Goal: Information Seeking & Learning: Learn about a topic

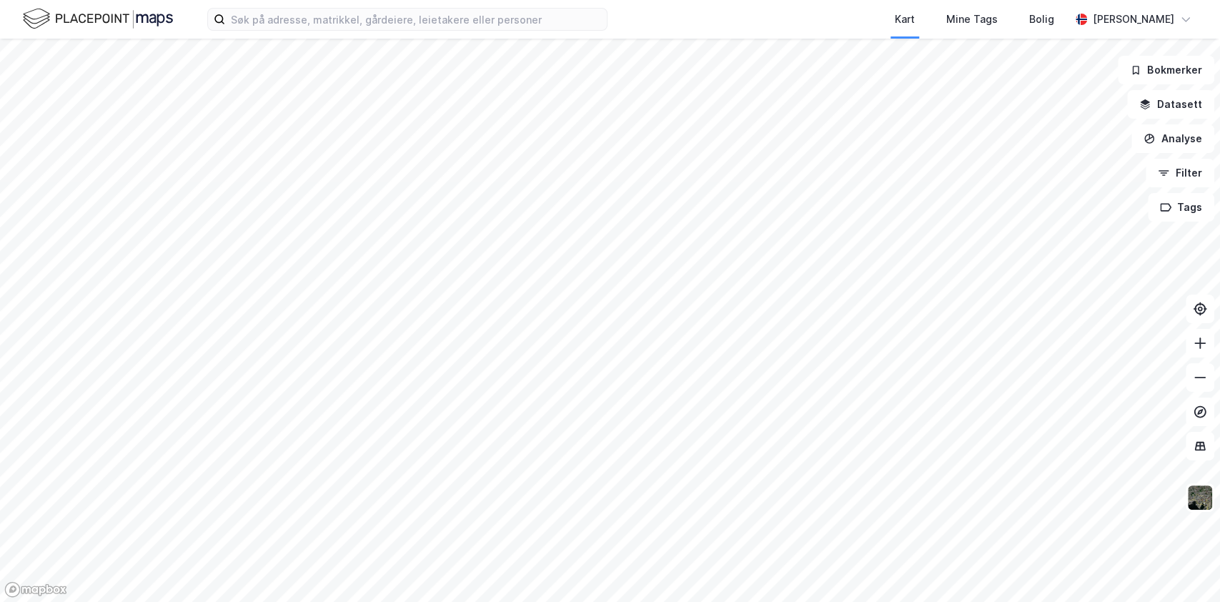
click at [349, 1] on div "Kart Mine Tags [PERSON_NAME] [PERSON_NAME]" at bounding box center [610, 19] width 1220 height 39
click at [332, 21] on input at bounding box center [416, 19] width 382 height 21
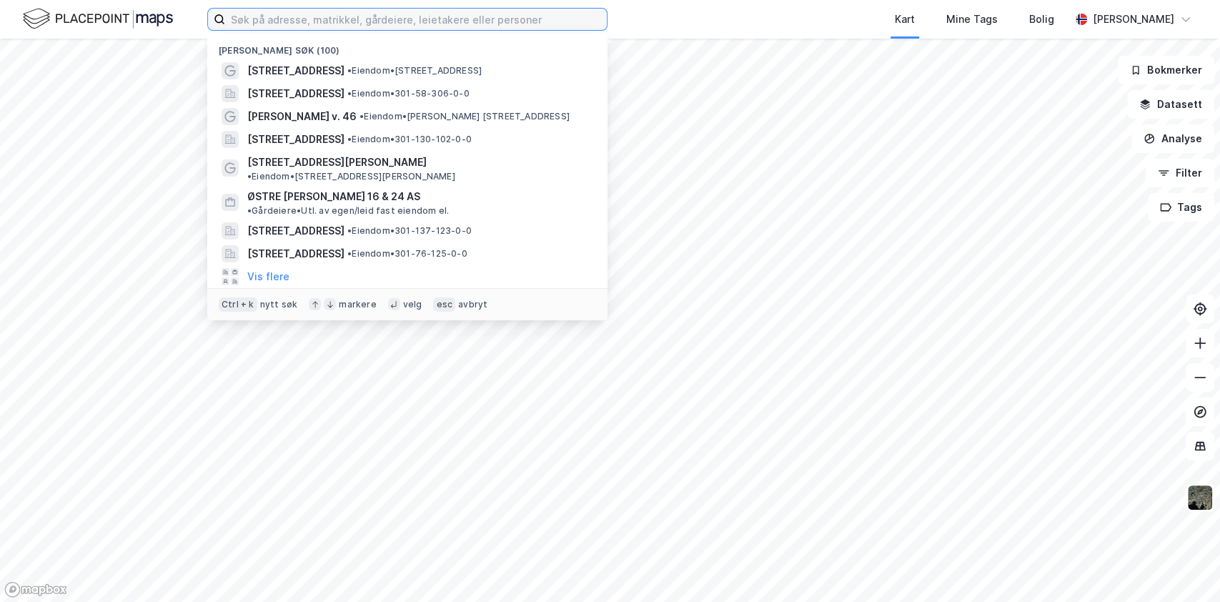
paste input "[PERSON_NAME][STREET_ADDRESS]"
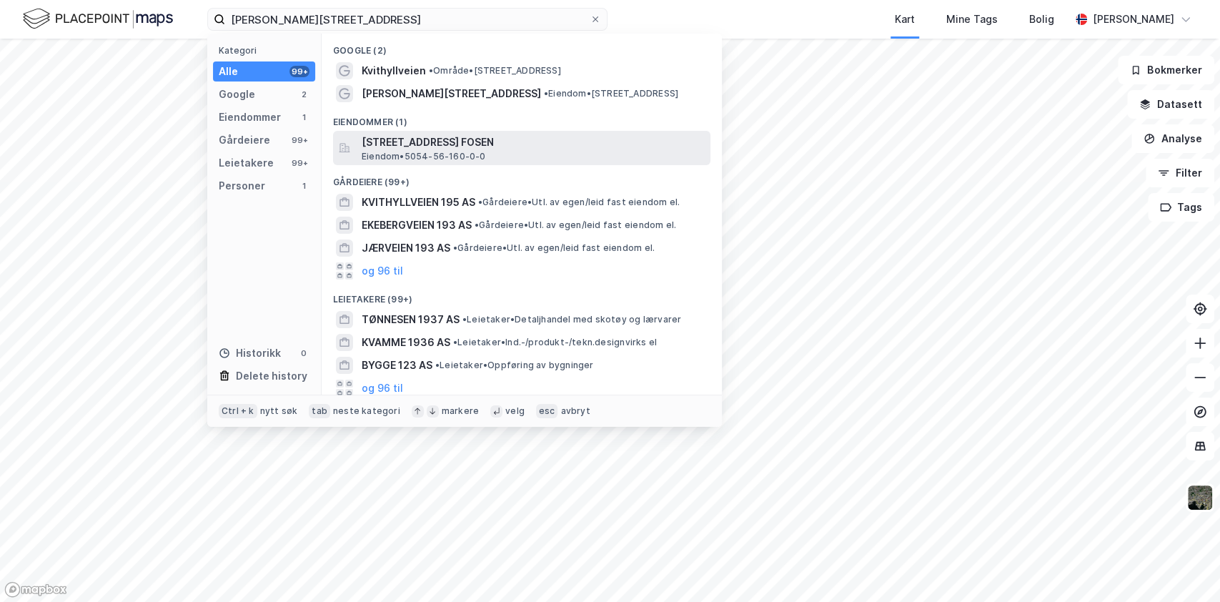
click at [425, 141] on span "[STREET_ADDRESS] FOSEN" at bounding box center [533, 142] width 343 height 17
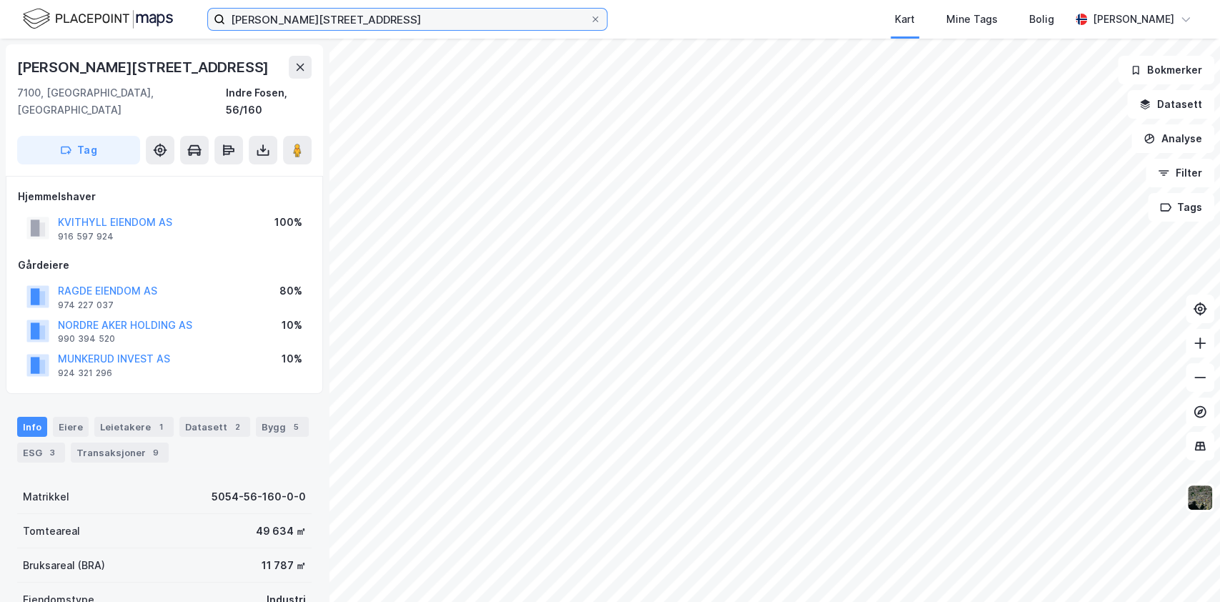
click at [327, 16] on input "[PERSON_NAME][STREET_ADDRESS]" at bounding box center [407, 19] width 364 height 21
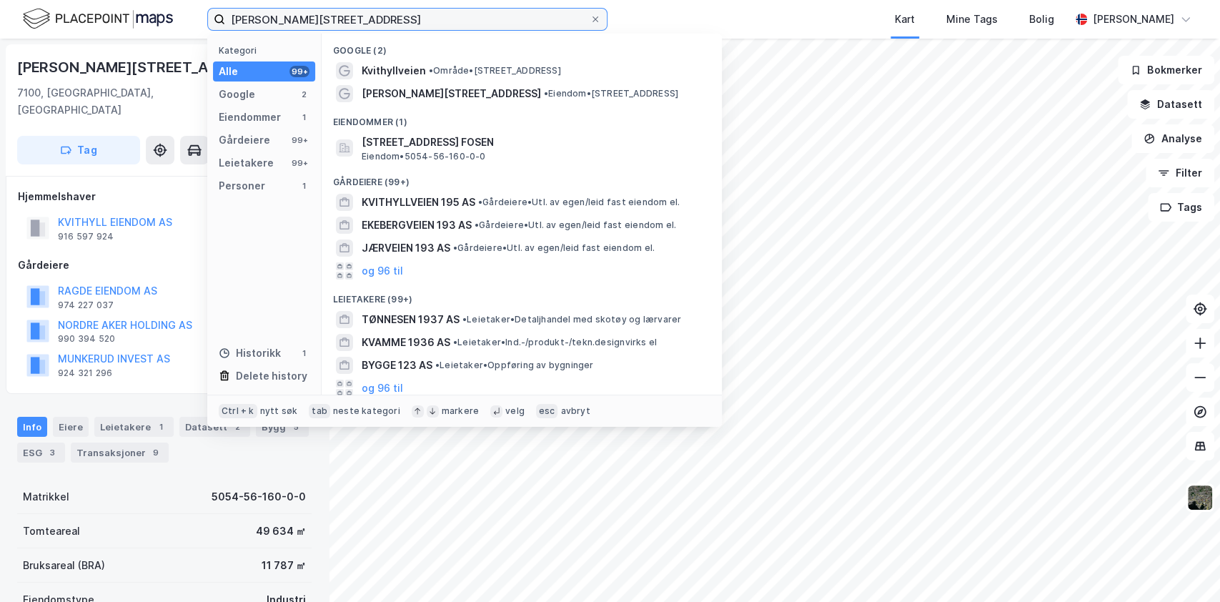
paste input "Stangnesterminalen 2F"
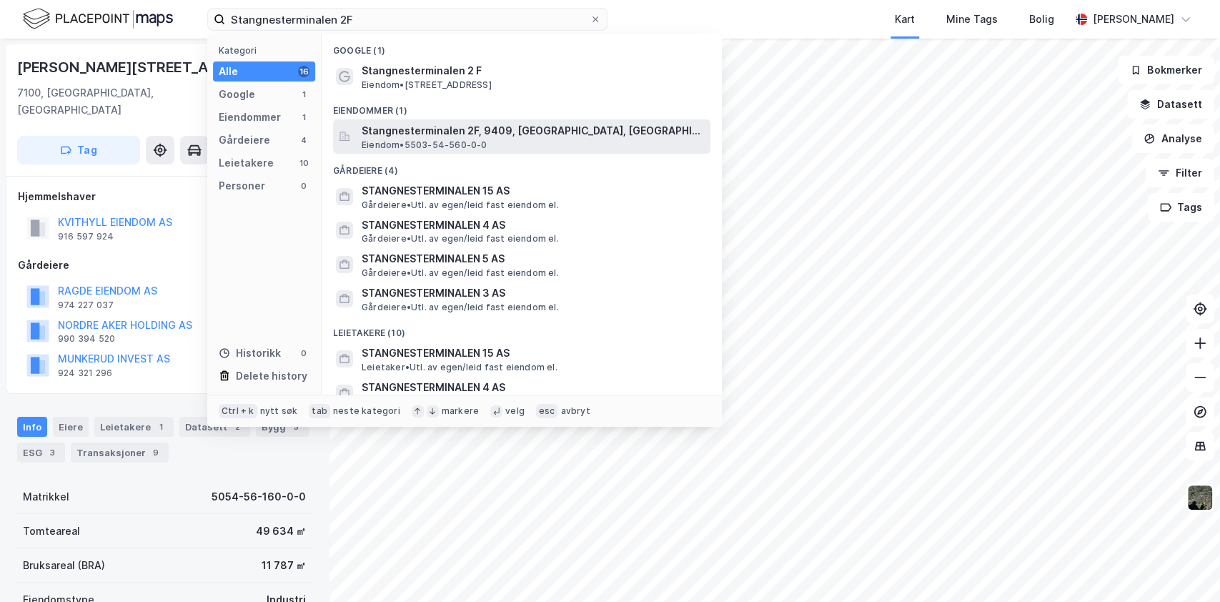
click at [424, 140] on span "Eiendom • 5503-54-560-0-0" at bounding box center [425, 144] width 126 height 11
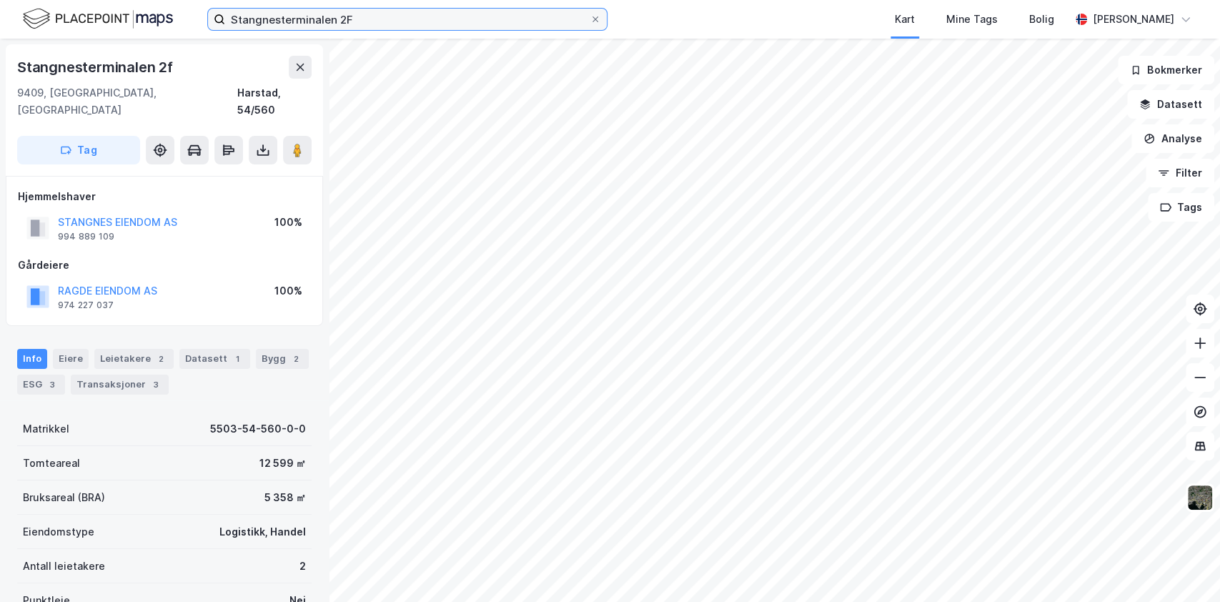
click at [372, 24] on input "Stangnesterminalen 2F" at bounding box center [407, 19] width 364 height 21
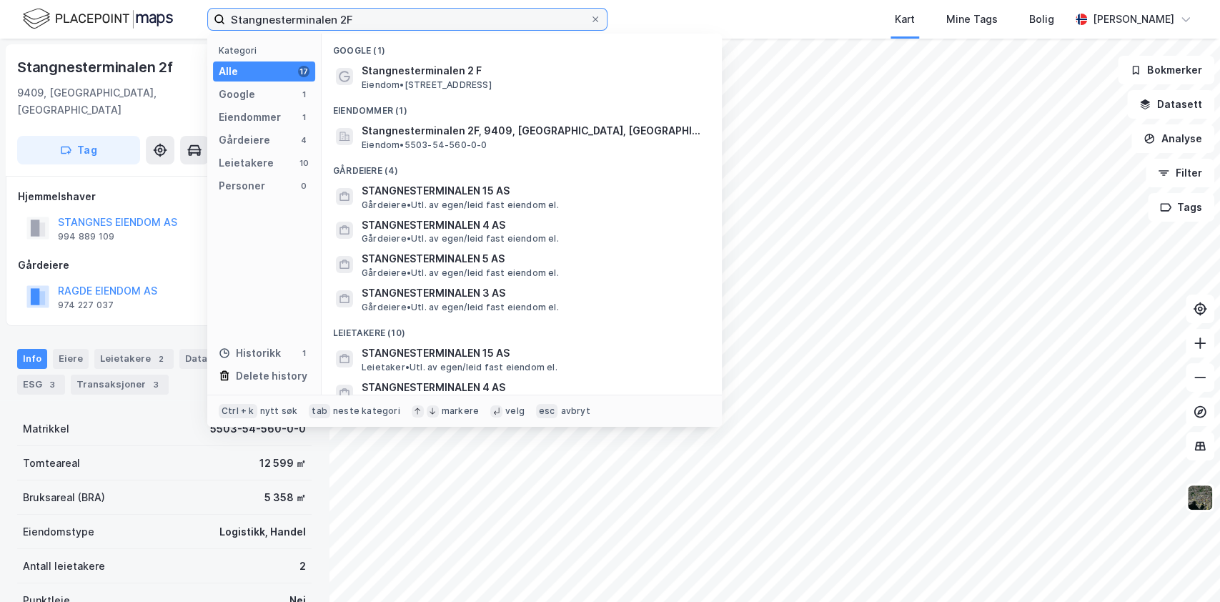
paste input "[DEMOGRAPHIC_DATA][STREET_ADDRESS]"
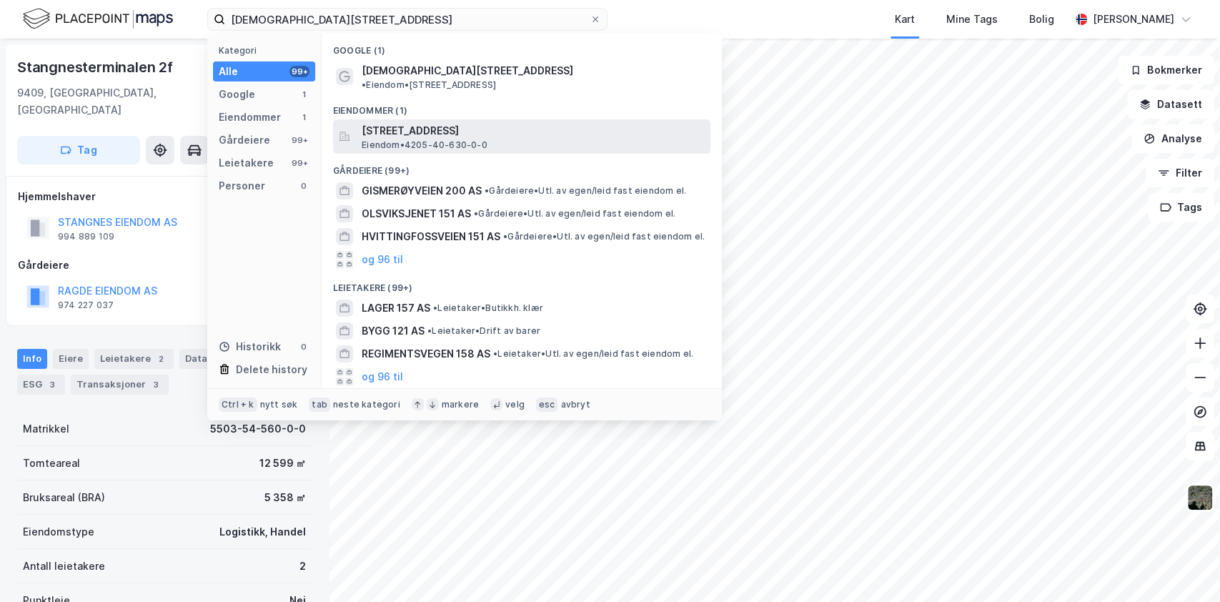
click at [422, 124] on span "[STREET_ADDRESS]" at bounding box center [533, 130] width 343 height 17
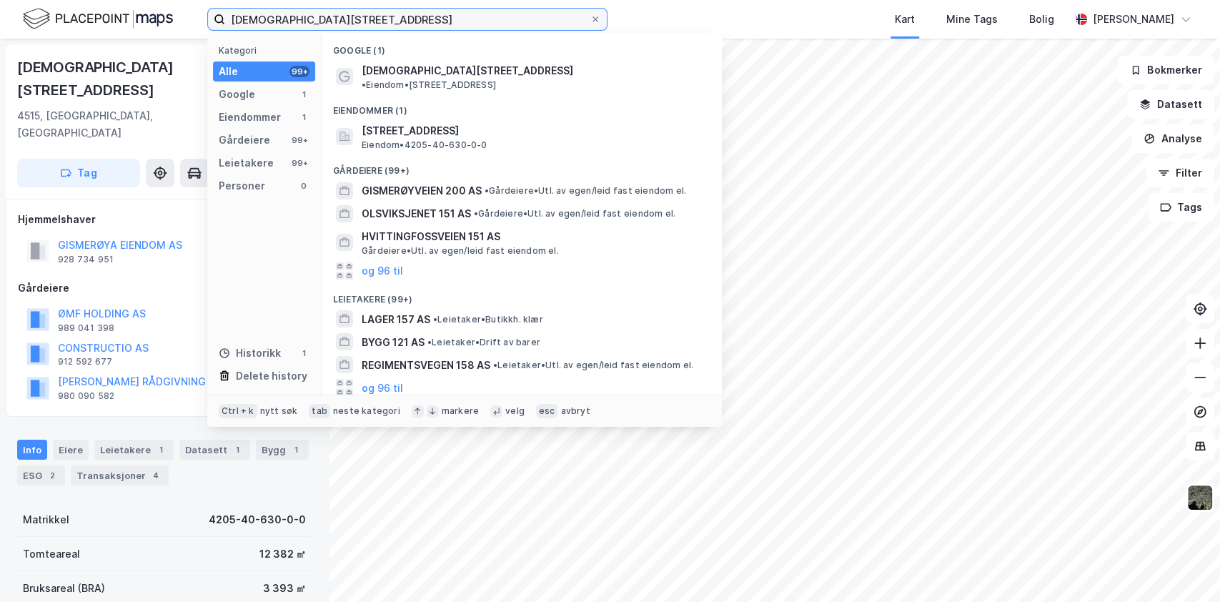
click at [344, 26] on input "[DEMOGRAPHIC_DATA][STREET_ADDRESS]" at bounding box center [407, 19] width 364 height 21
drag, startPoint x: 677, startPoint y: 9, endPoint x: 668, endPoint y: 12, distance: 9.7
click at [678, 9] on div "Kart Mine Tags Bolig" at bounding box center [873, 19] width 394 height 39
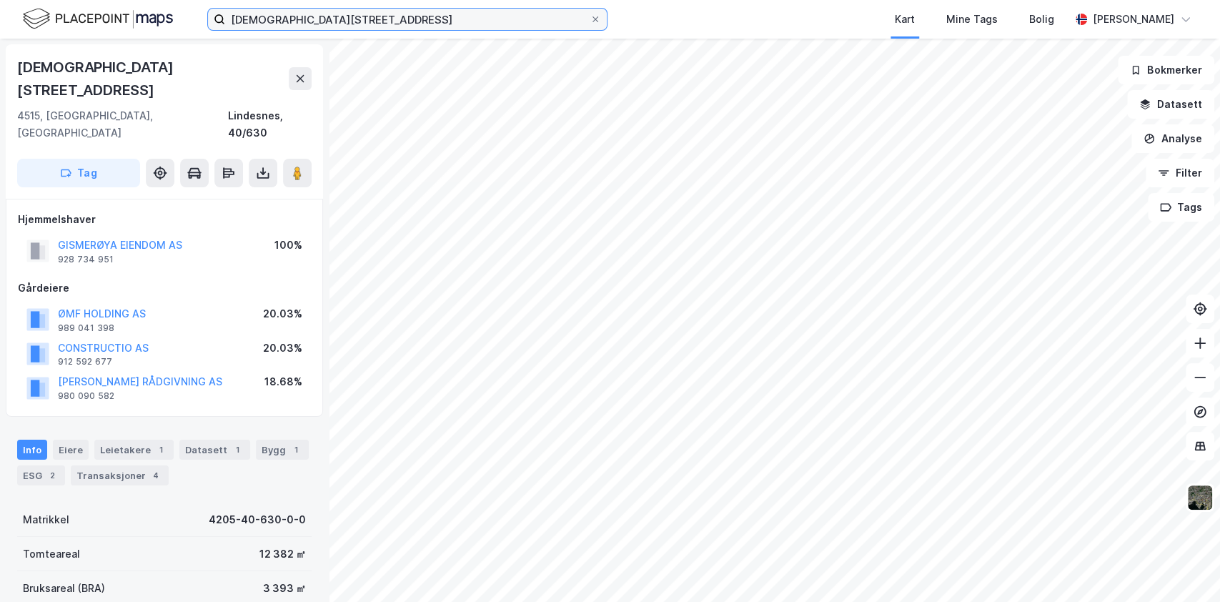
click at [367, 21] on input "[DEMOGRAPHIC_DATA][STREET_ADDRESS]" at bounding box center [407, 19] width 364 height 21
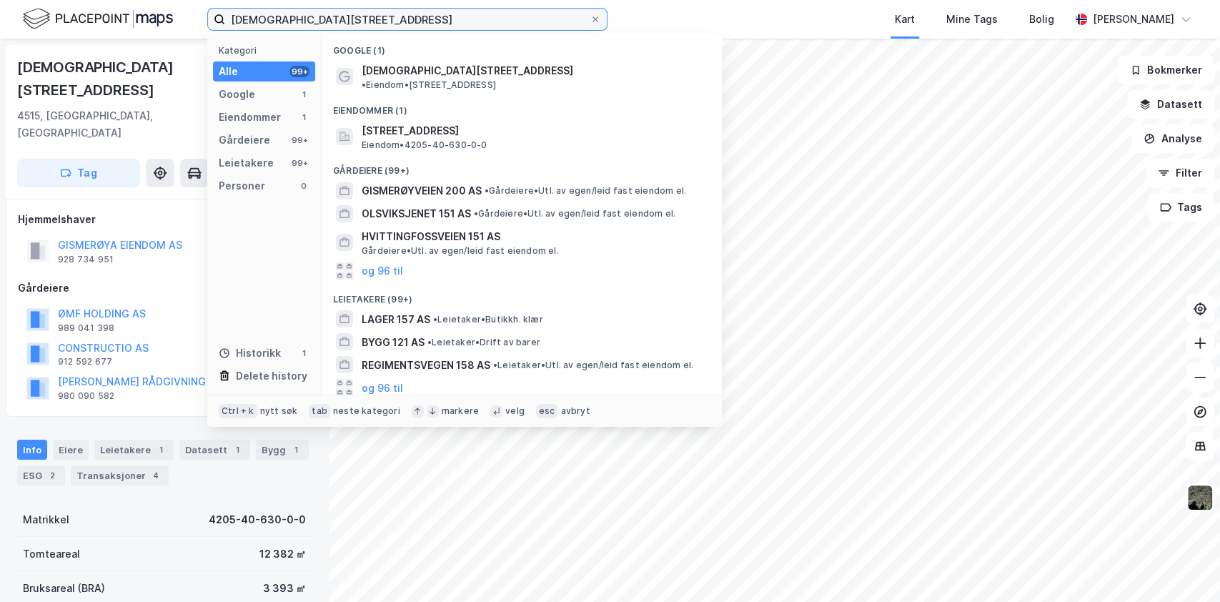
paste input "Mongstadbase"
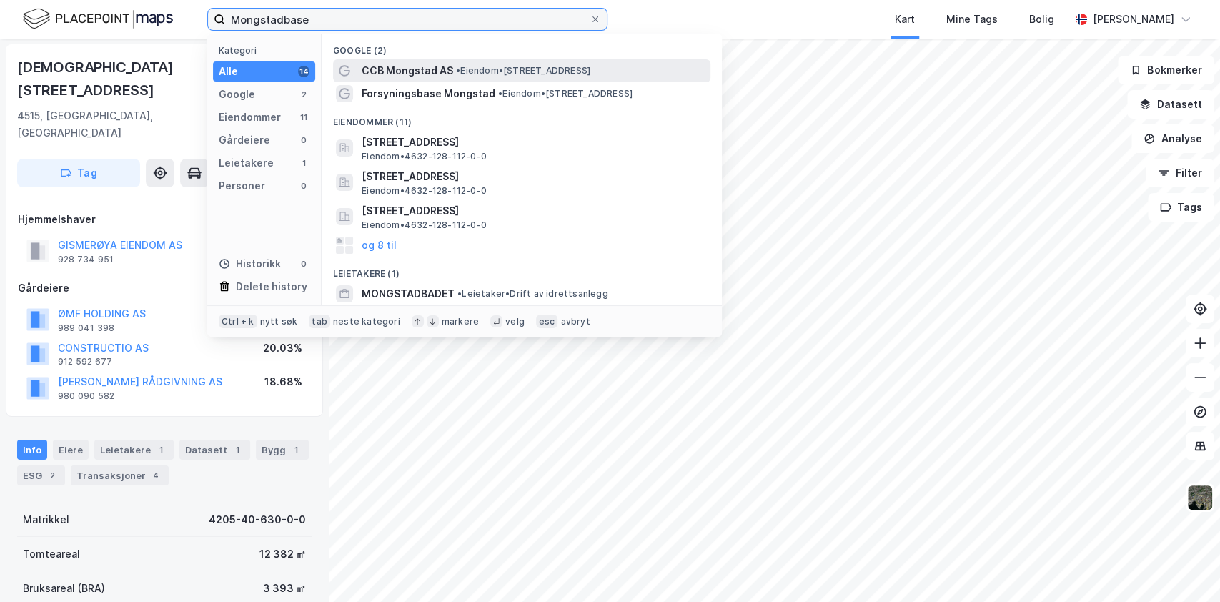
type input "Mongstadbase"
click at [427, 76] on span "CCB Mongstad AS" at bounding box center [407, 70] width 91 height 17
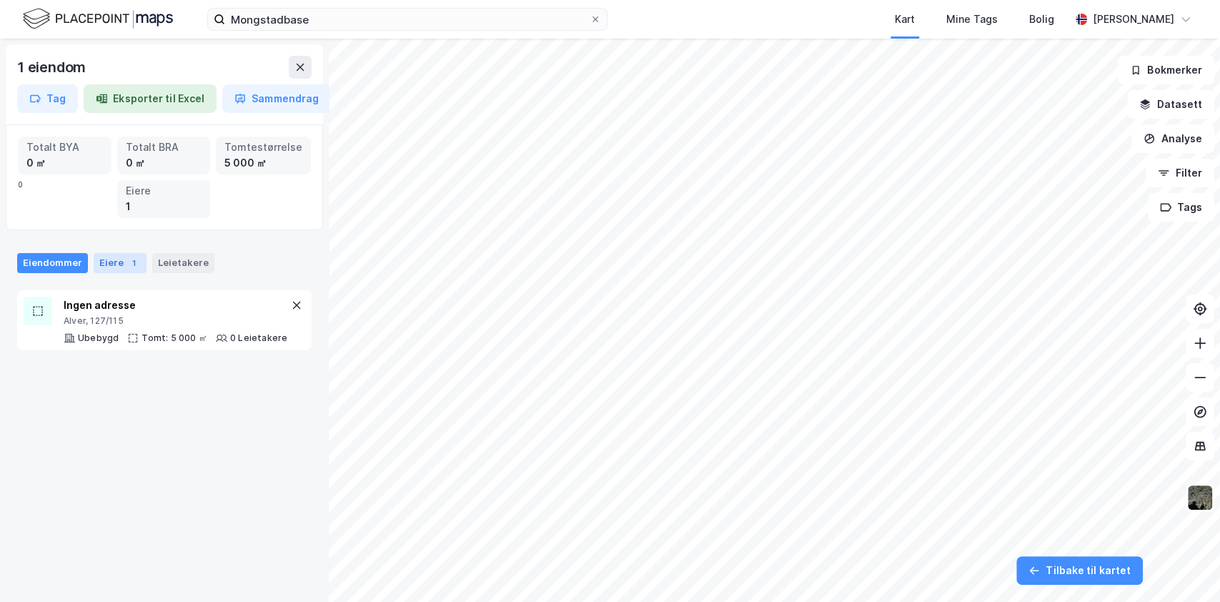
click at [118, 258] on div "Eiere 1" at bounding box center [120, 263] width 53 height 20
